Goal: Find specific page/section: Find specific page/section

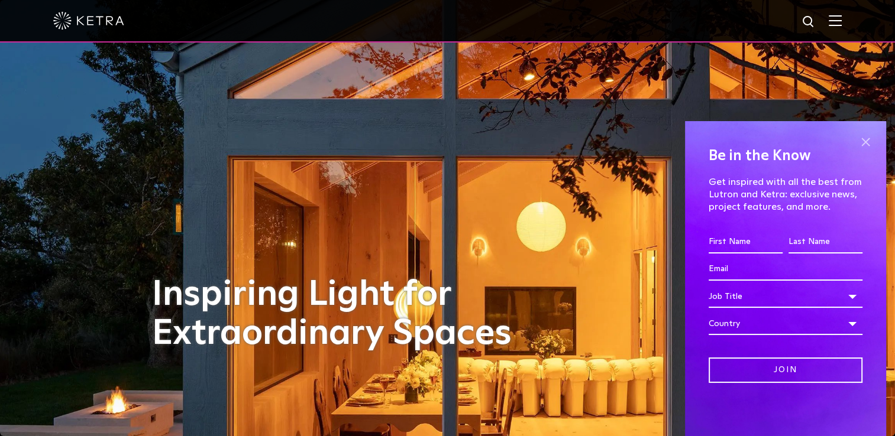
click at [868, 143] on span at bounding box center [865, 142] width 18 height 18
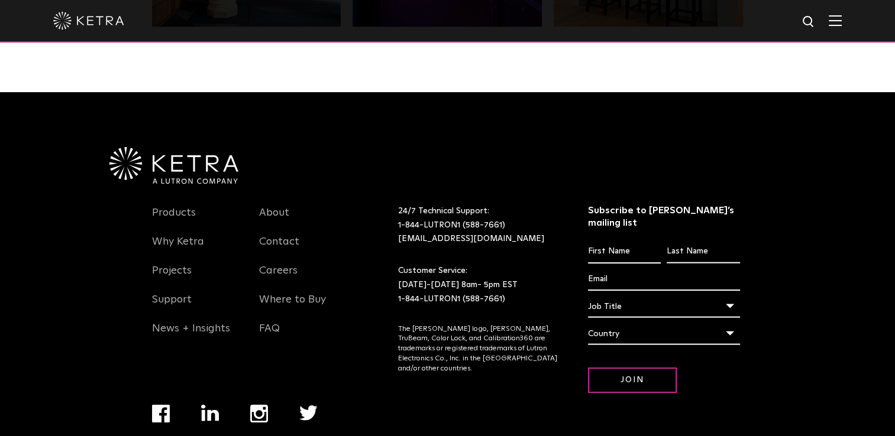
scroll to position [2486, 0]
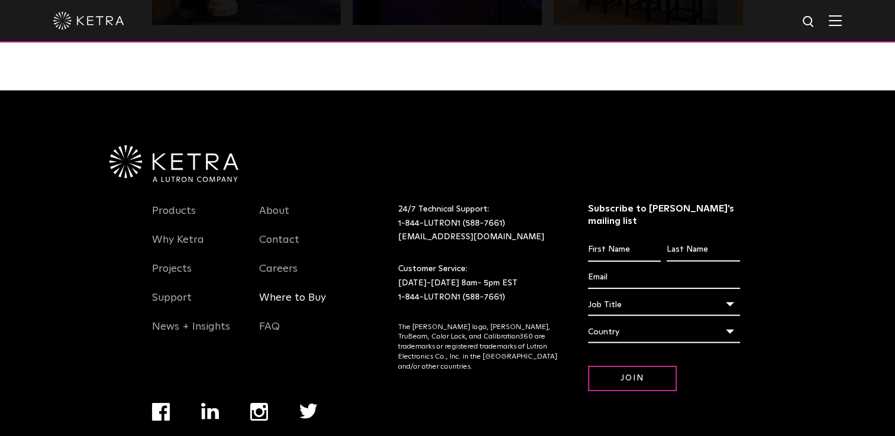
click at [309, 292] on link "Where to Buy" at bounding box center [292, 305] width 67 height 27
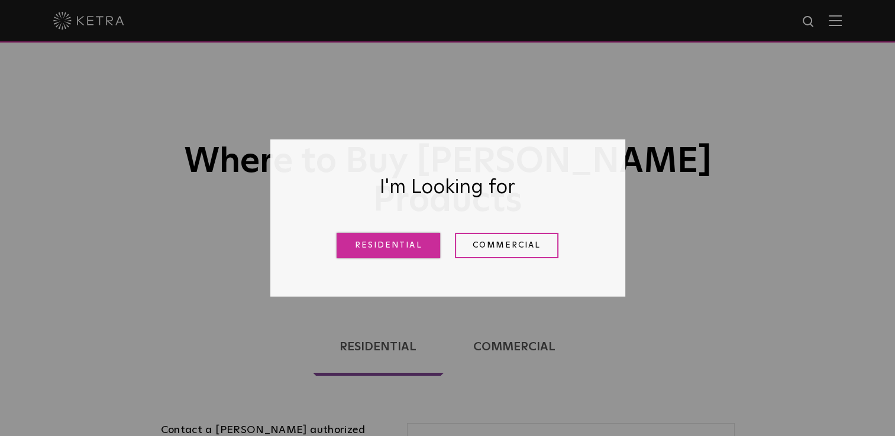
click at [406, 252] on link "Residential" at bounding box center [389, 245] width 104 height 25
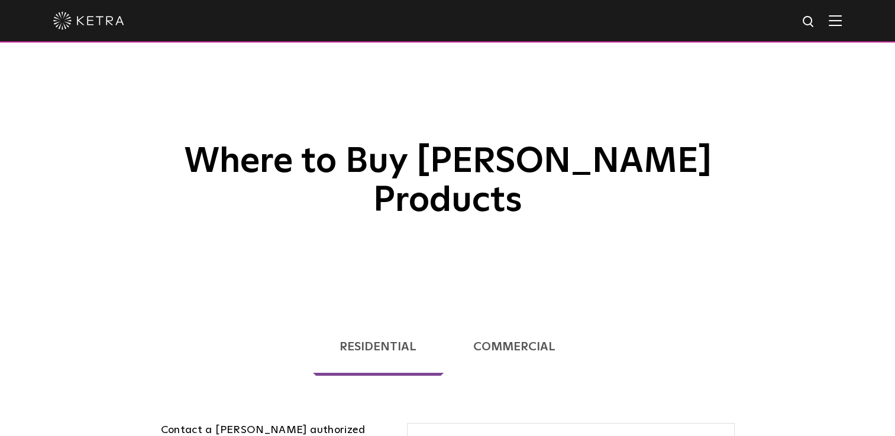
scroll to position [302, 0]
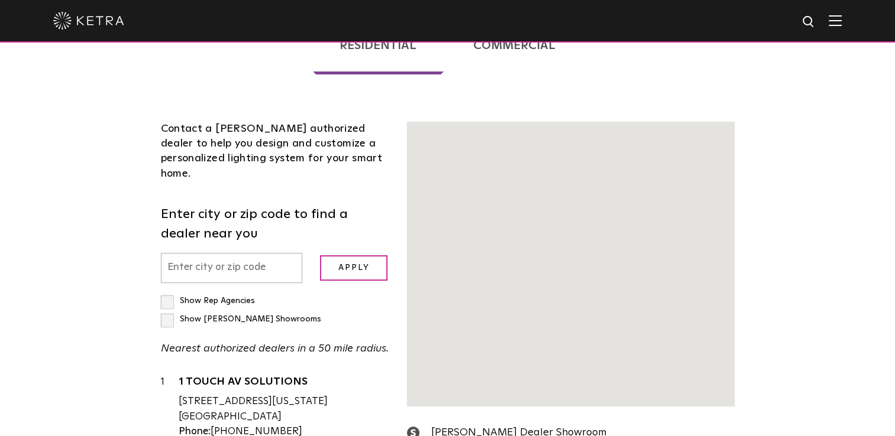
click at [227, 253] on input "text" at bounding box center [232, 268] width 142 height 30
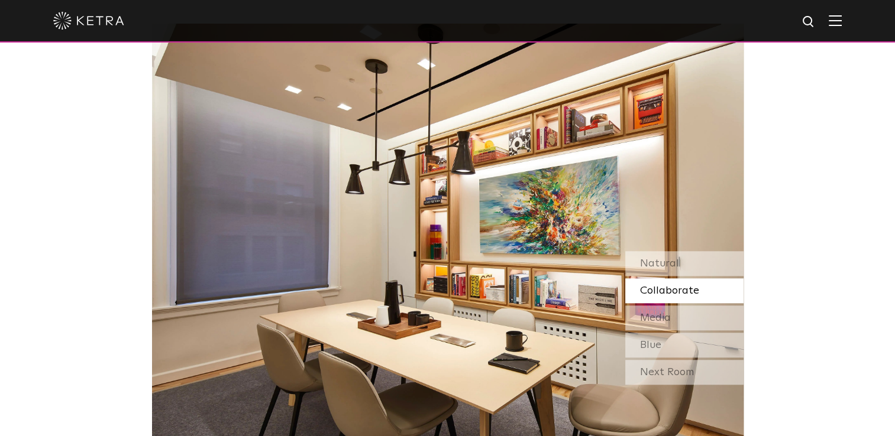
scroll to position [1104, 0]
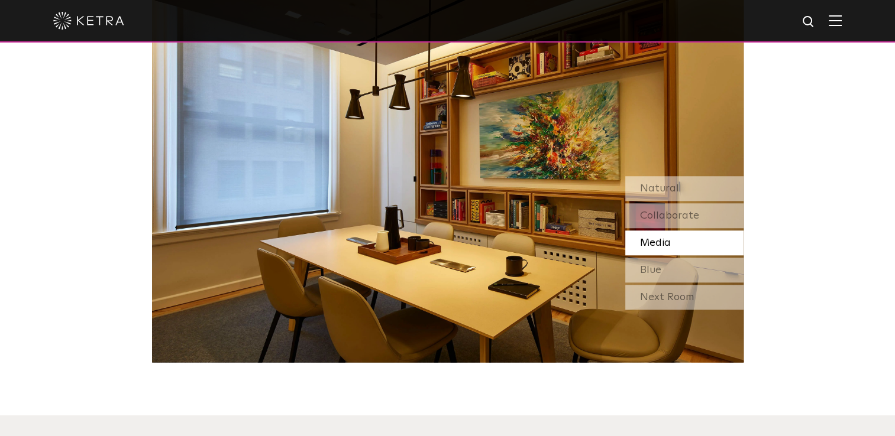
click at [662, 238] on span "Media" at bounding box center [655, 243] width 31 height 11
click at [660, 238] on span "Media" at bounding box center [655, 243] width 31 height 11
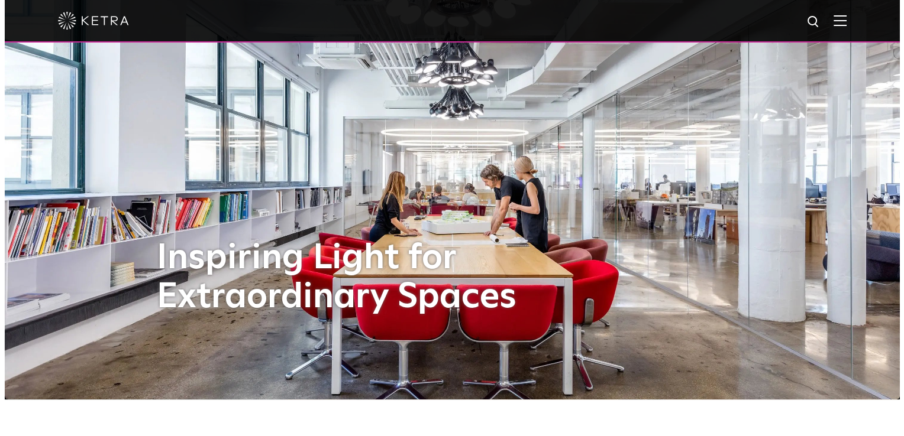
scroll to position [0, 0]
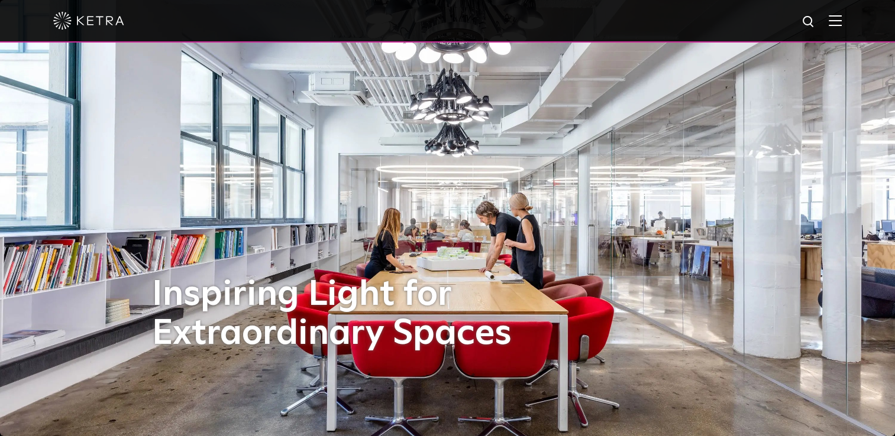
click at [842, 17] on img at bounding box center [835, 20] width 13 height 11
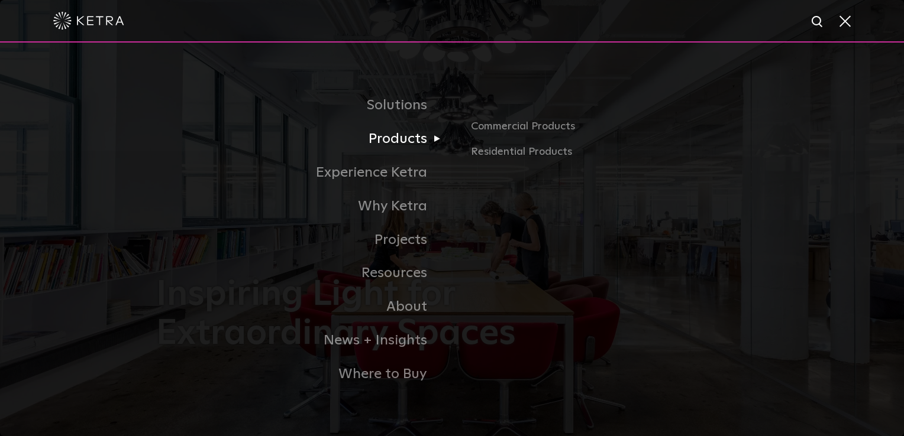
click at [395, 144] on link "Products" at bounding box center [304, 139] width 296 height 34
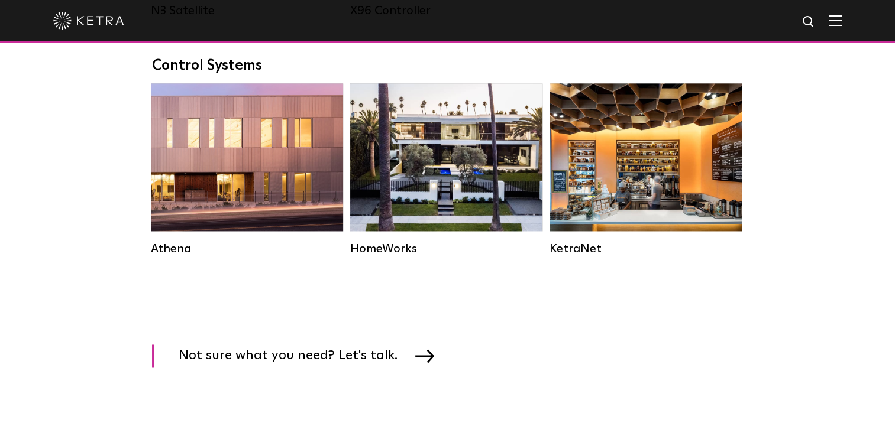
scroll to position [1735, 0]
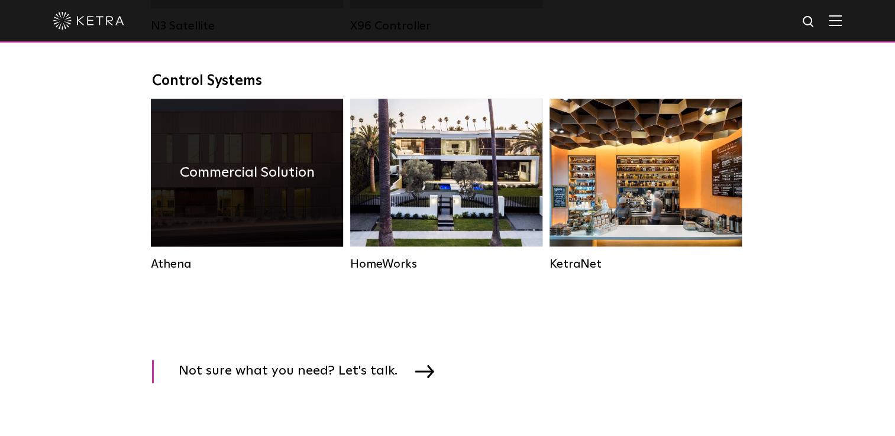
click at [206, 184] on h4 "Commercial Solution" at bounding box center [247, 172] width 135 height 22
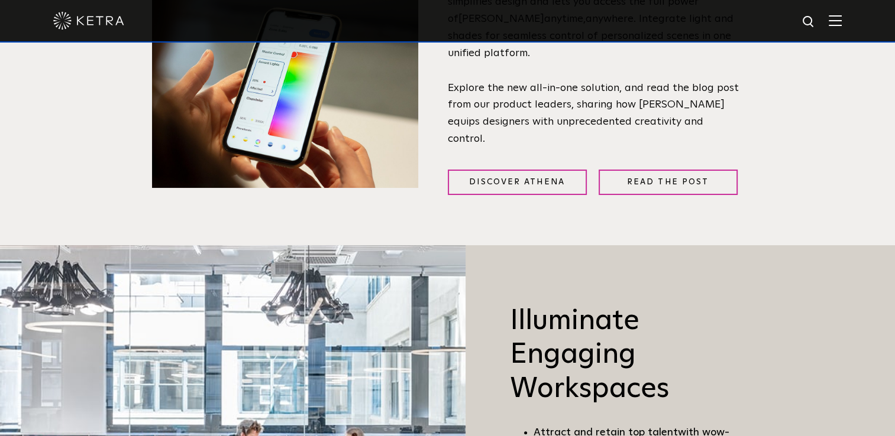
scroll to position [552, 0]
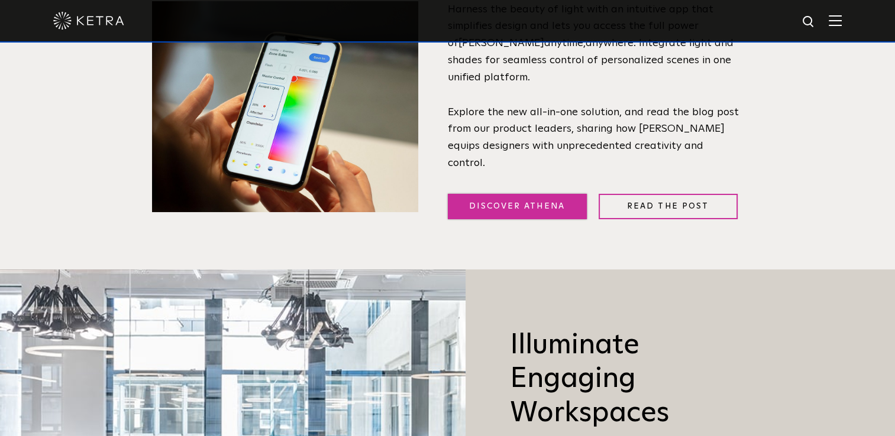
click at [499, 199] on link "Discover Athena" at bounding box center [517, 206] width 139 height 25
